Goal: Check status: Check status

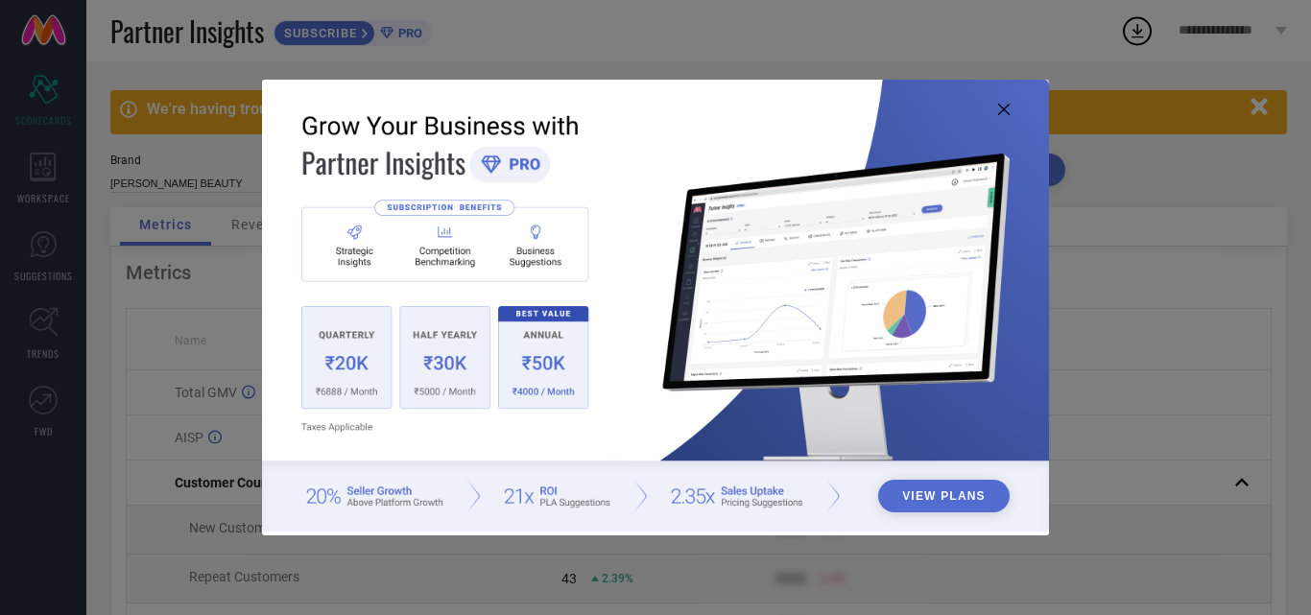
click at [1008, 114] on icon at bounding box center [1004, 110] width 12 height 12
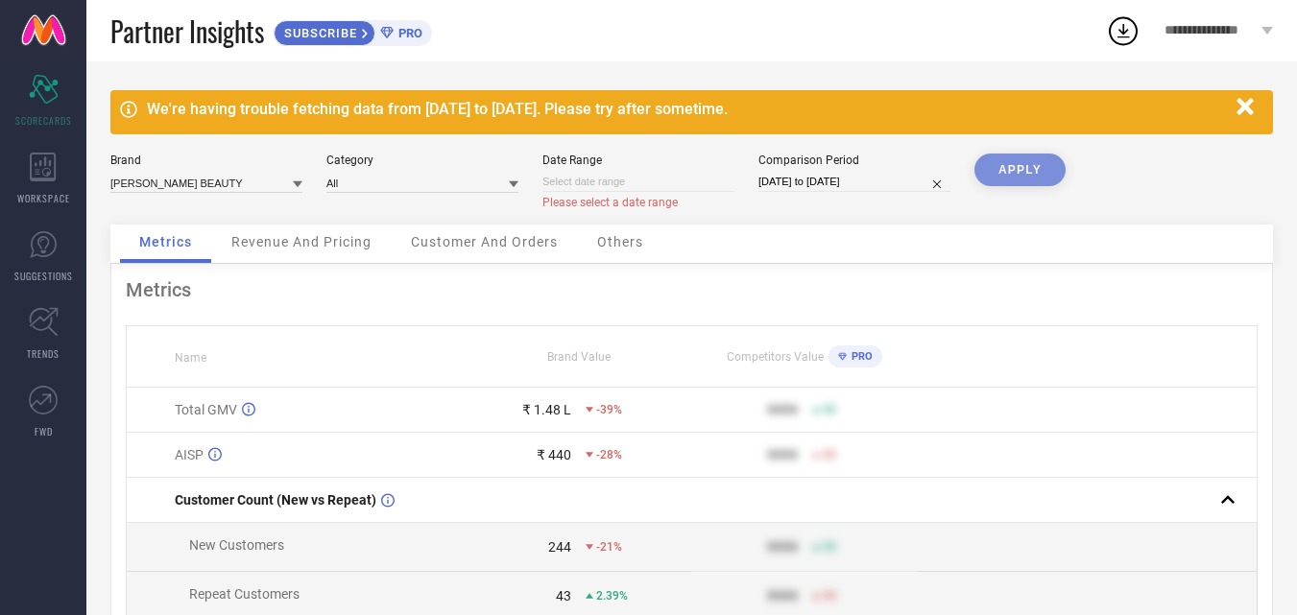
select select "7"
select select "2025"
select select "8"
select select "2025"
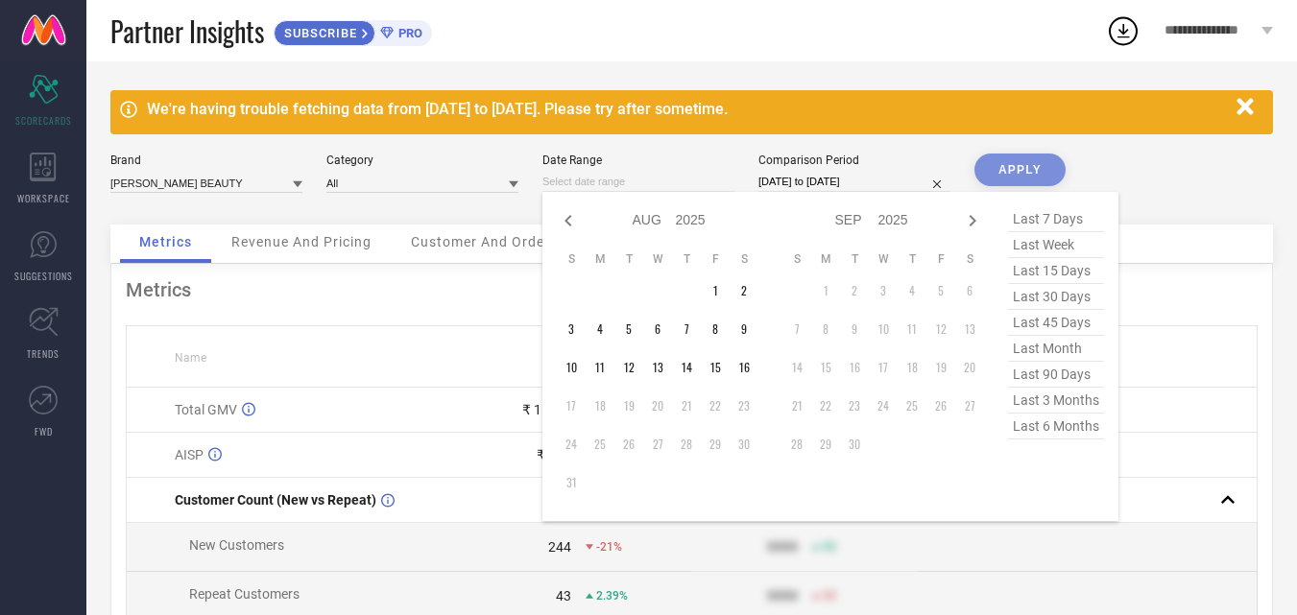
click at [659, 177] on input at bounding box center [638, 182] width 192 height 20
click at [736, 372] on td "16" at bounding box center [743, 367] width 29 height 29
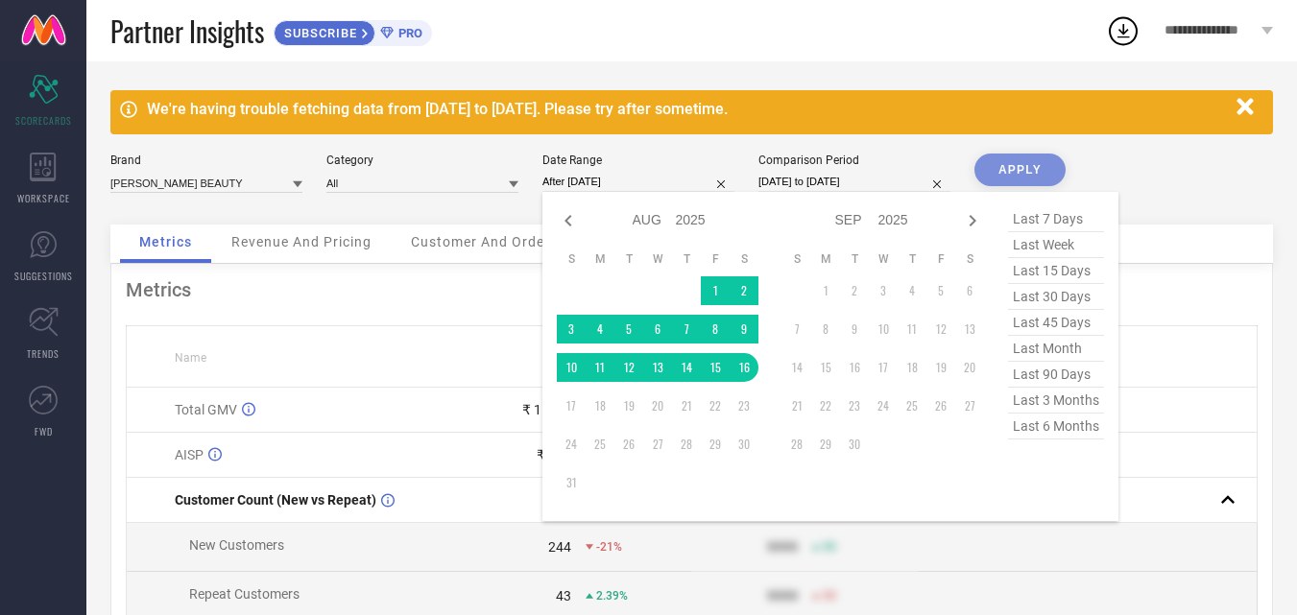
click at [1043, 215] on span "last 7 days" at bounding box center [1056, 219] width 96 height 26
type input "[DATE] to [DATE]"
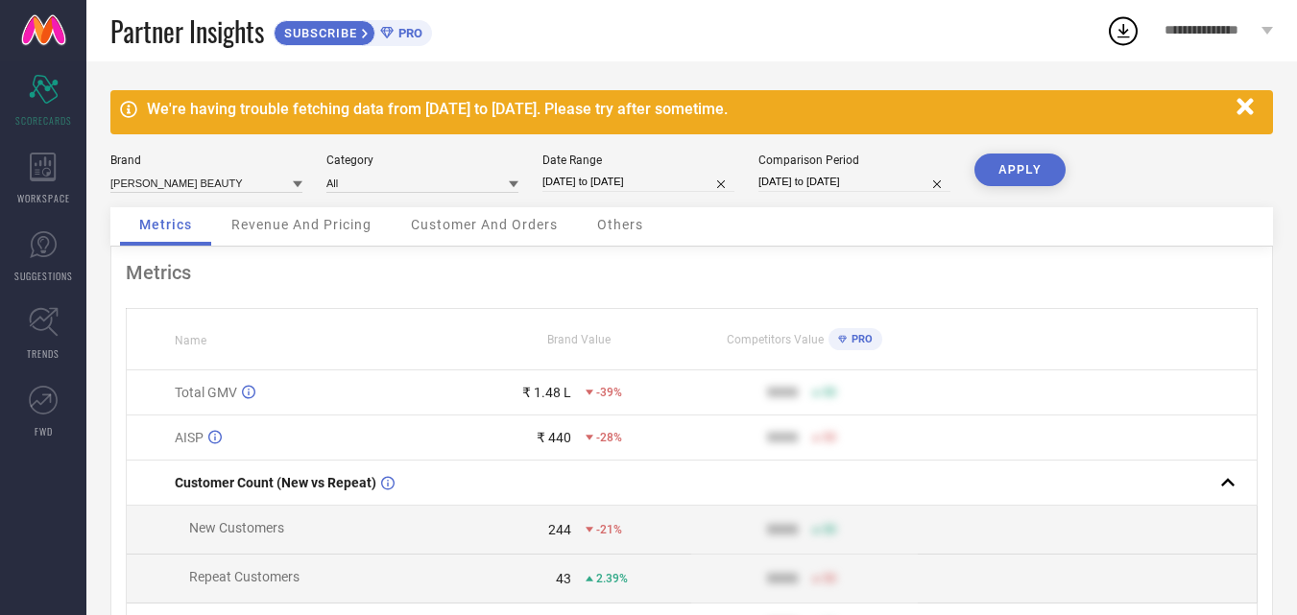
click at [1039, 171] on button "APPLY" at bounding box center [1019, 170] width 91 height 33
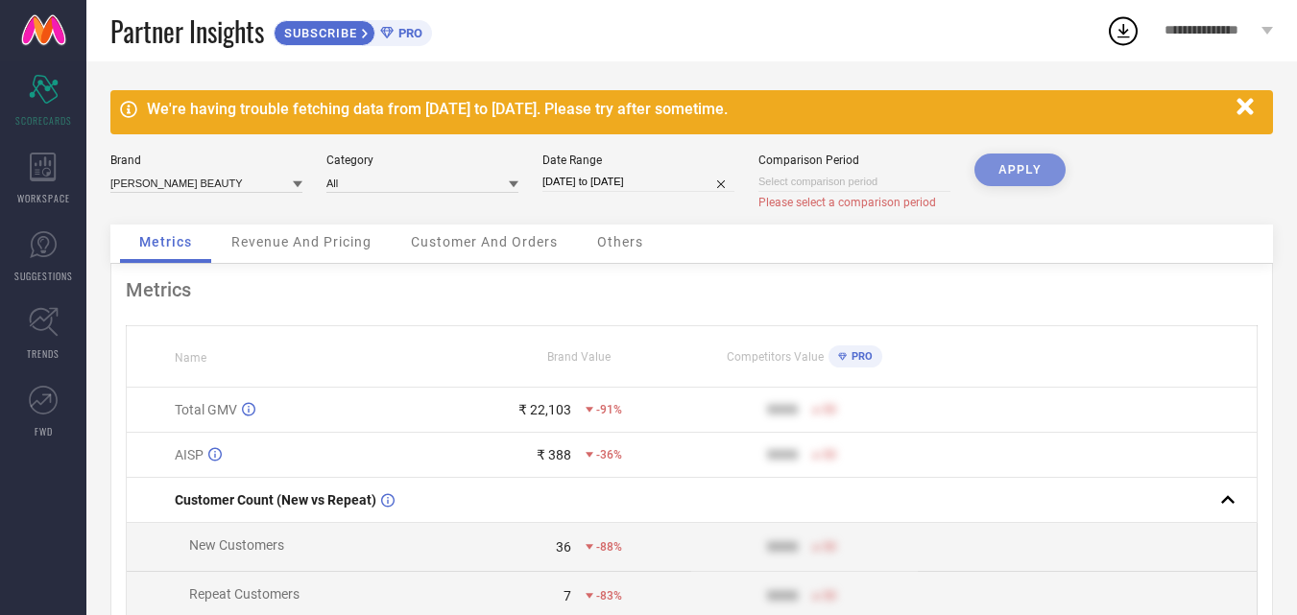
click at [1032, 146] on div "We're having trouble fetching data from [DATE] to [DATE]. Please try after some…" at bounding box center [691, 470] width 1210 height 818
select select "7"
select select "2025"
select select "8"
select select "2025"
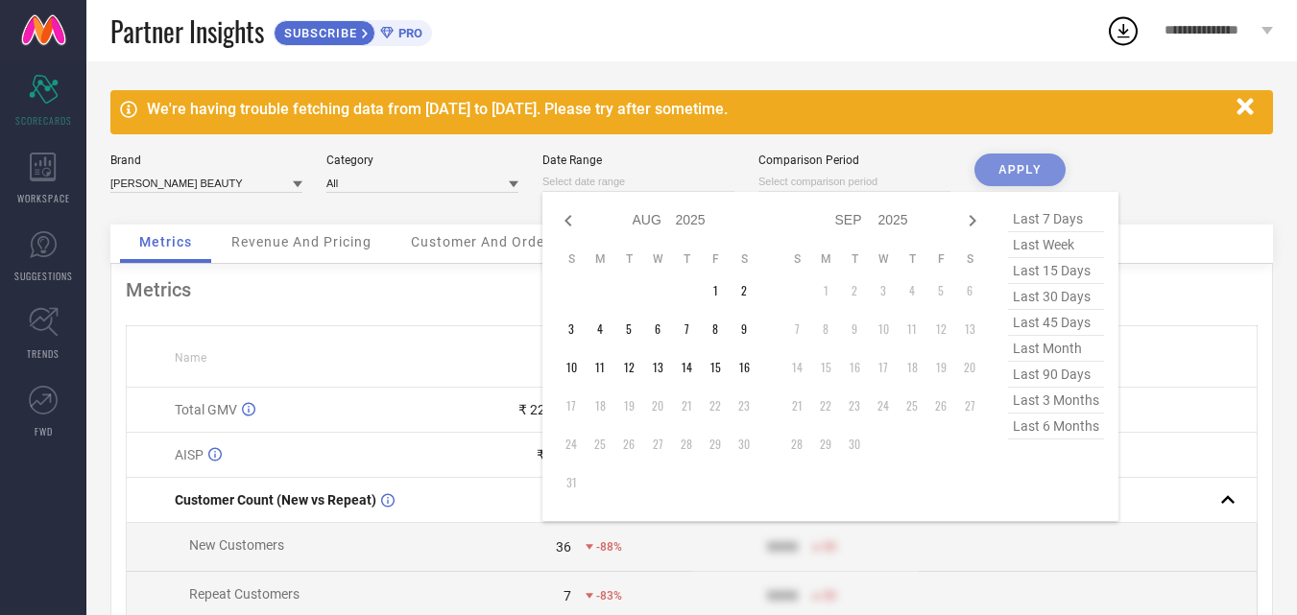
click at [661, 183] on input at bounding box center [638, 182] width 192 height 20
click at [738, 298] on td "2" at bounding box center [743, 290] width 29 height 29
type input "[DATE] to [DATE]"
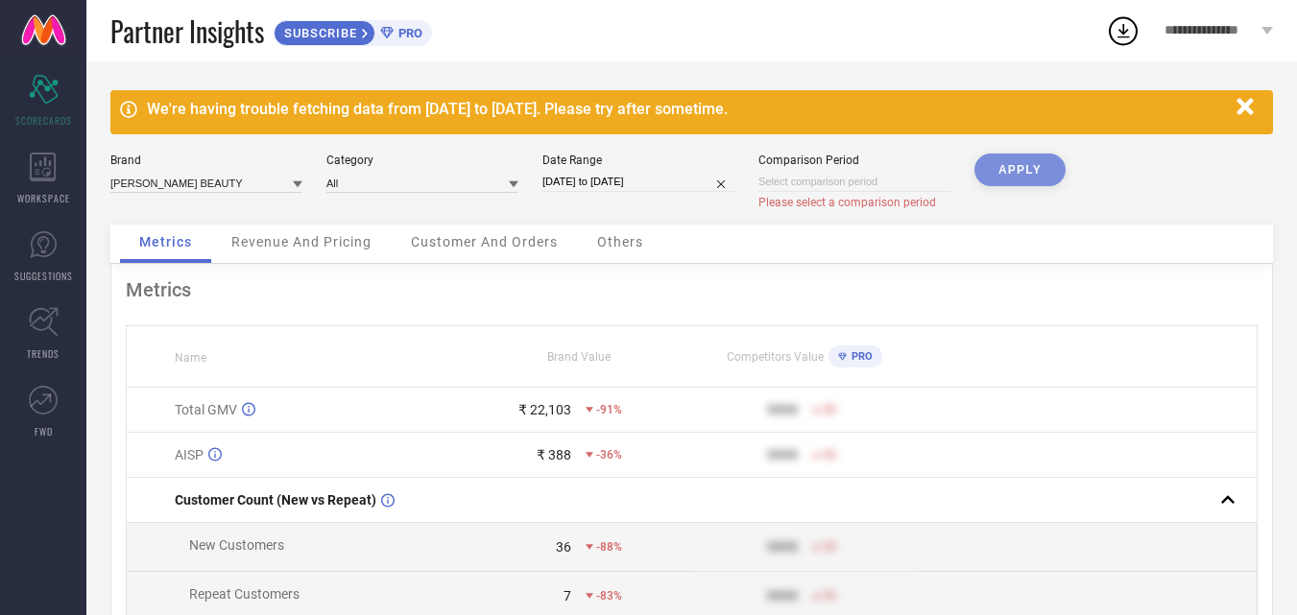
click at [1016, 166] on div "APPLY" at bounding box center [1019, 189] width 91 height 71
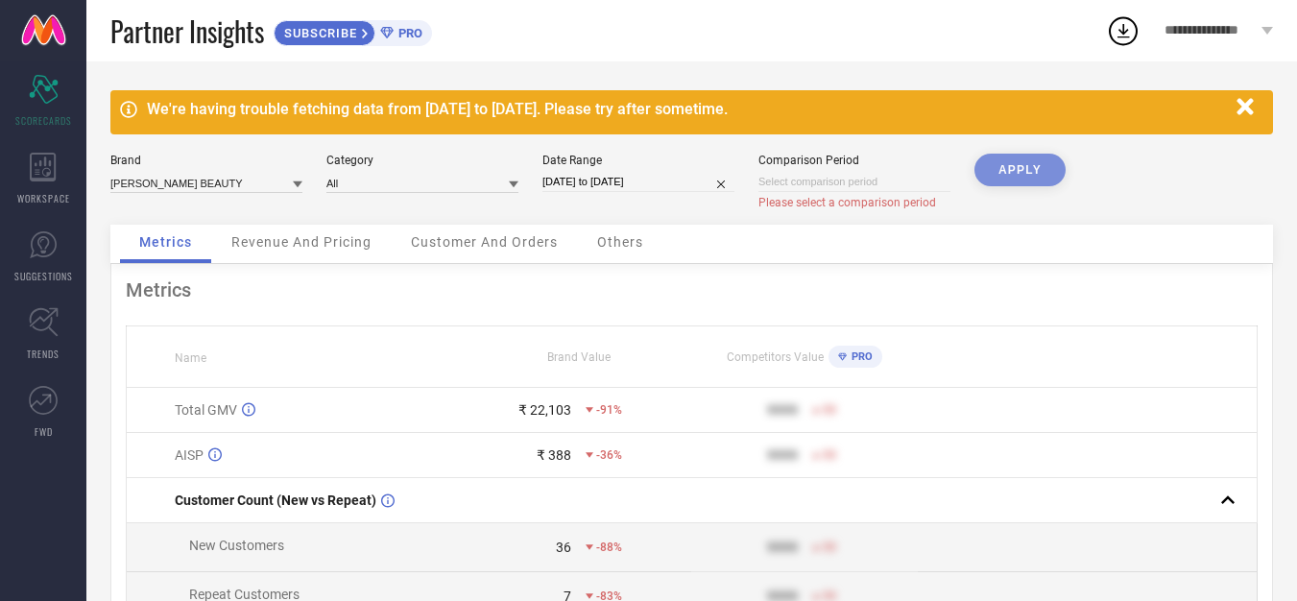
select select "7"
select select "2025"
select select "8"
select select "2025"
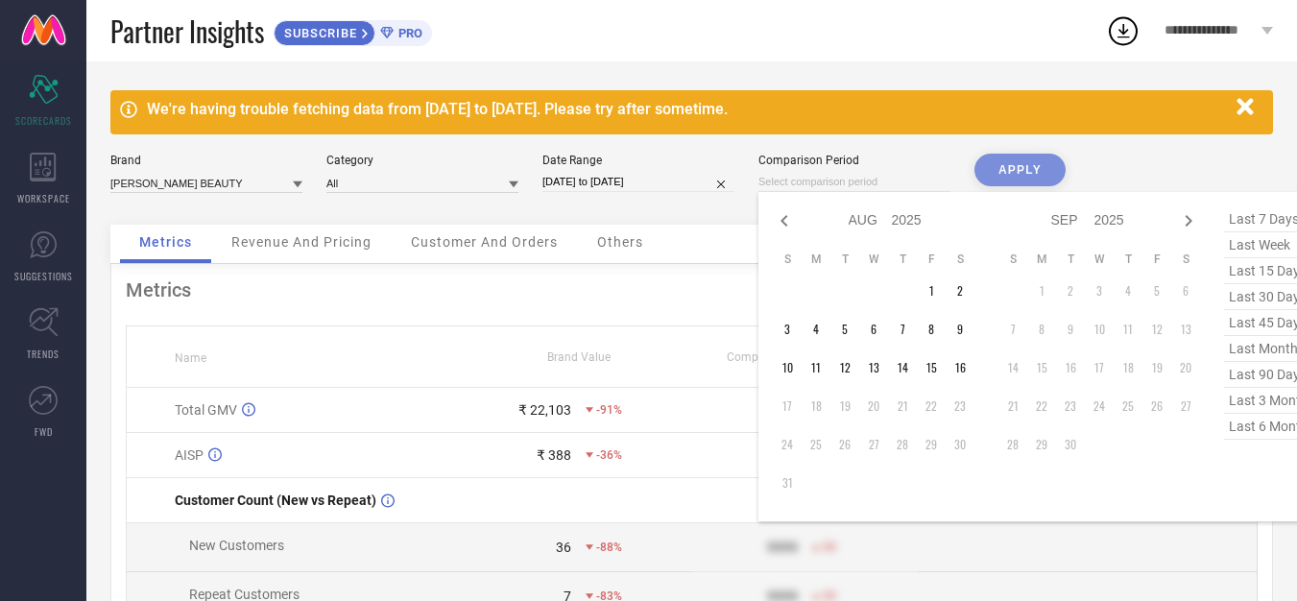
click at [845, 172] on input at bounding box center [854, 182] width 192 height 20
type input "After [DATE]"
click at [929, 283] on td "1" at bounding box center [931, 290] width 29 height 29
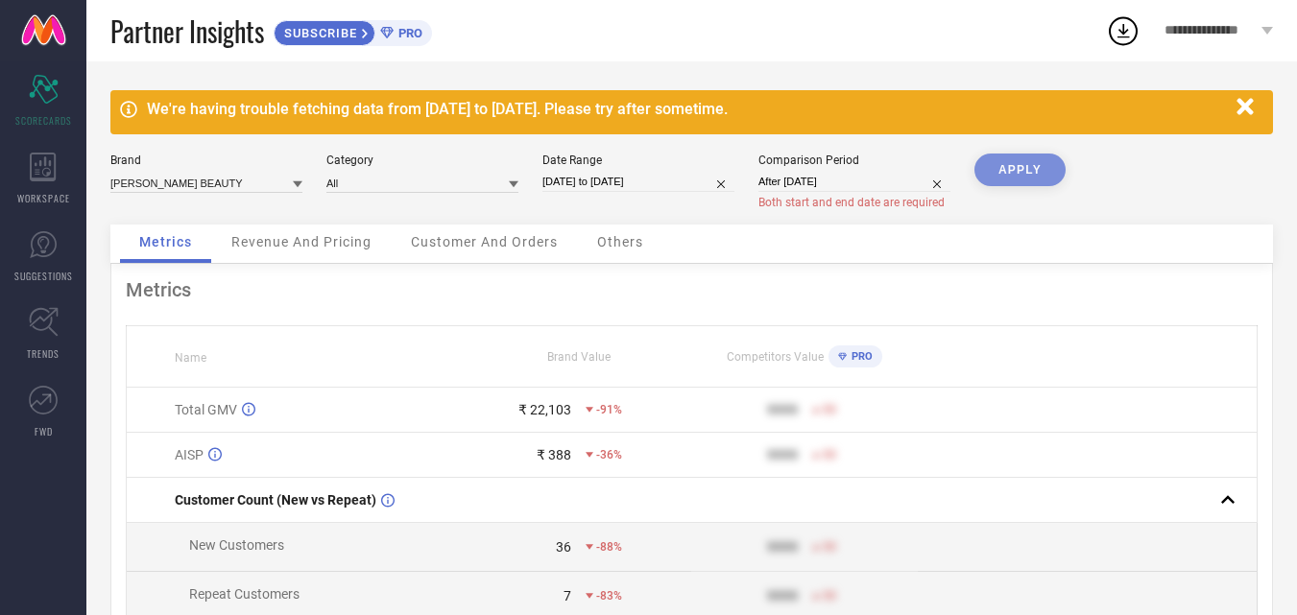
click at [1044, 167] on div "APPLY" at bounding box center [1019, 189] width 91 height 71
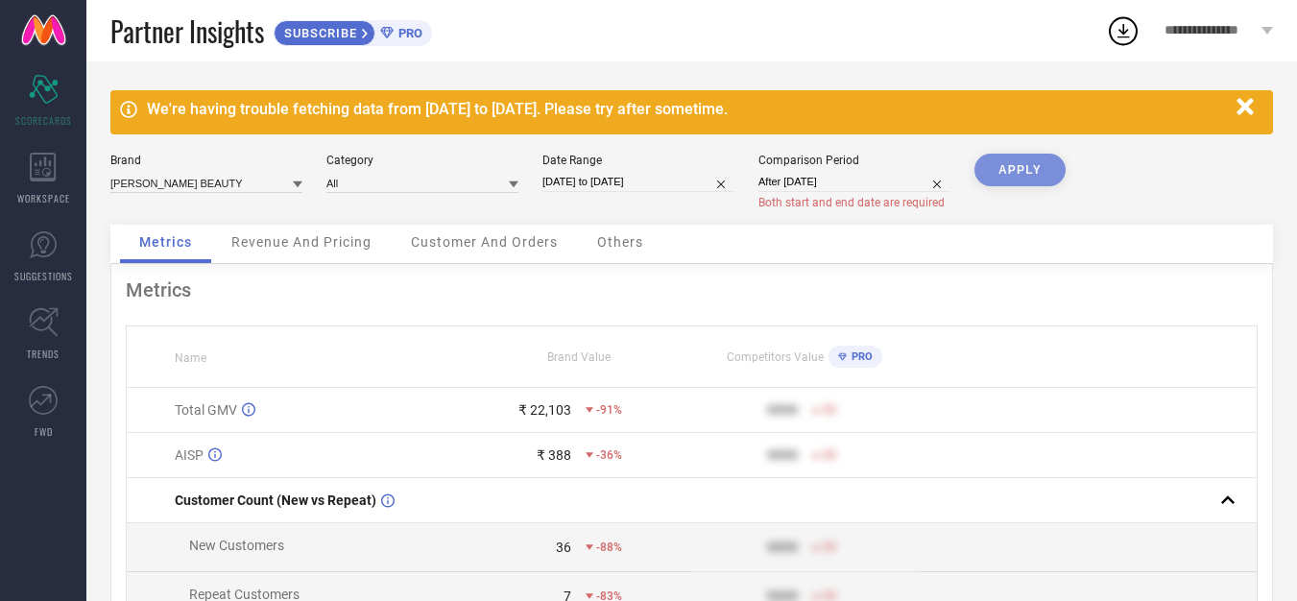
click at [903, 174] on input "After [DATE]" at bounding box center [854, 182] width 192 height 20
select select "7"
select select "2025"
select select "8"
select select "2025"
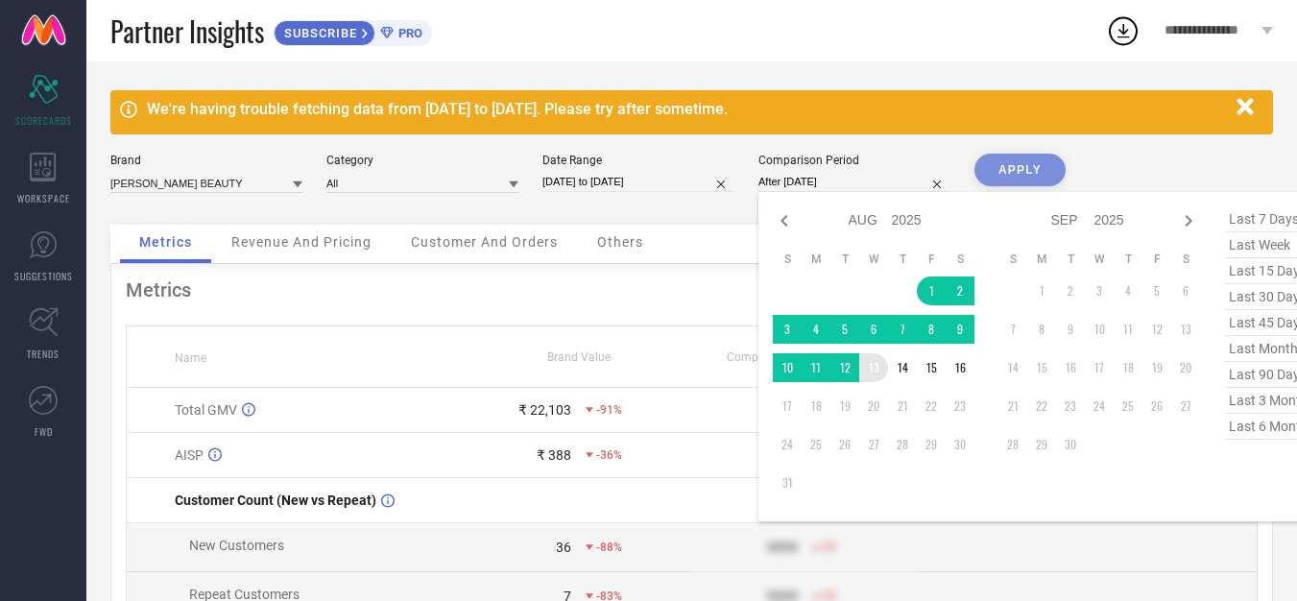
type input "[DATE] to [DATE]"
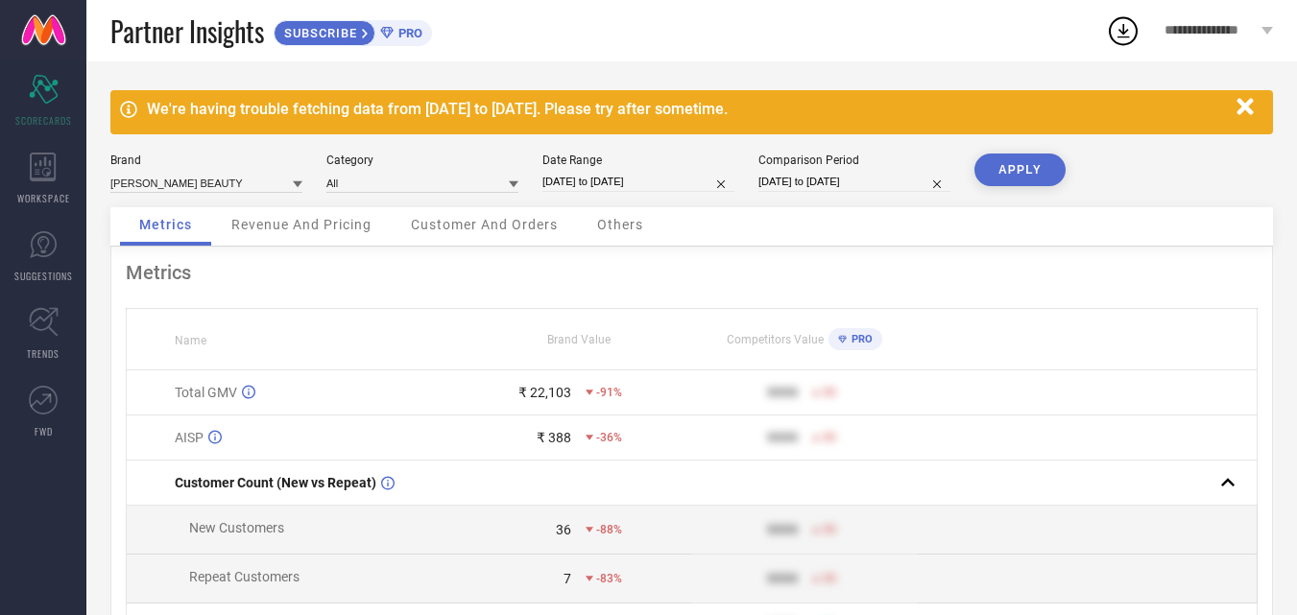
click at [1030, 164] on button "APPLY" at bounding box center [1019, 170] width 91 height 33
click at [299, 224] on span "Revenue And Pricing" at bounding box center [301, 224] width 140 height 15
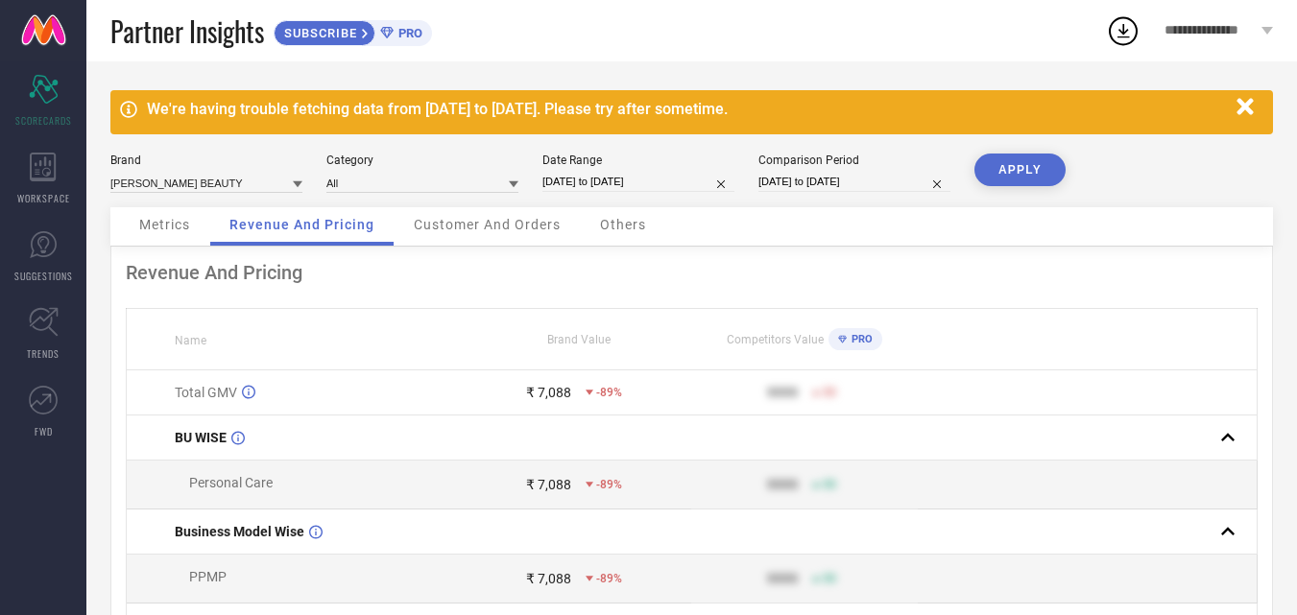
click at [492, 237] on div "Customer And Orders" at bounding box center [486, 226] width 185 height 38
